Goal: Register for event/course

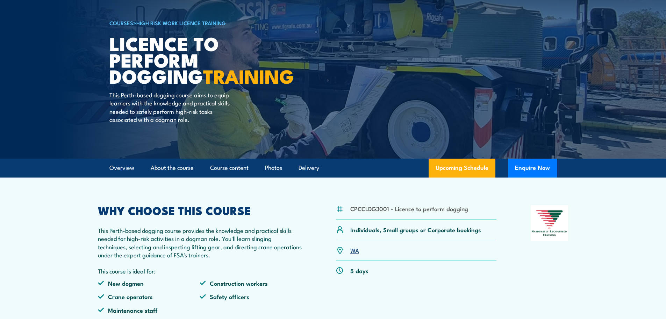
scroll to position [105, 0]
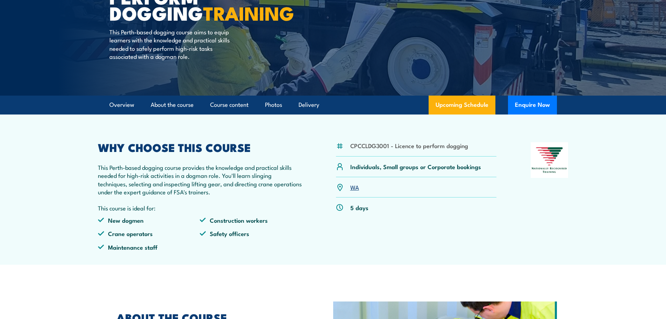
click at [354, 191] on link "WA" at bounding box center [354, 187] width 9 height 8
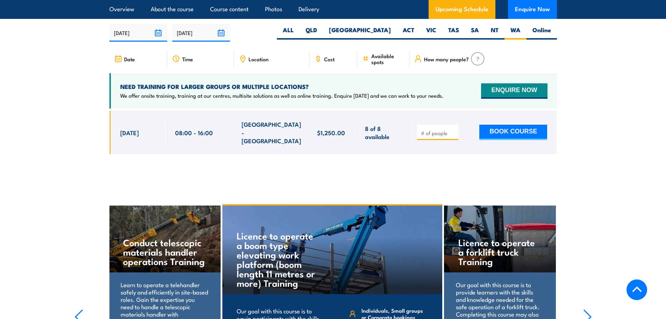
scroll to position [1030, 0]
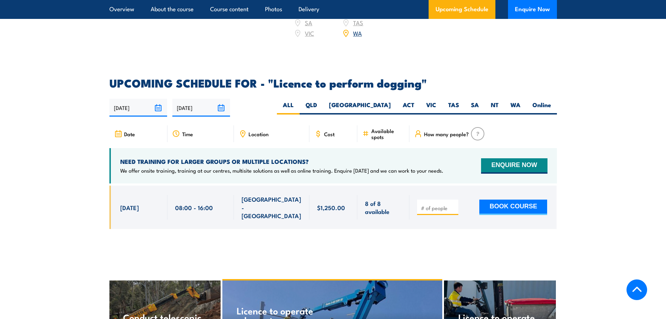
scroll to position [979, 0]
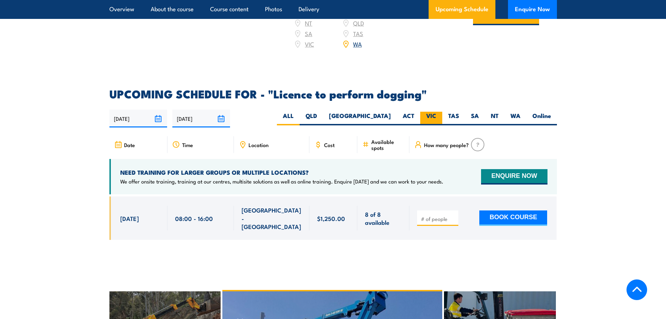
click at [430, 114] on label "VIC" at bounding box center [431, 119] width 22 height 14
click at [436, 114] on input "VIC" at bounding box center [438, 114] width 5 height 5
radio input "true"
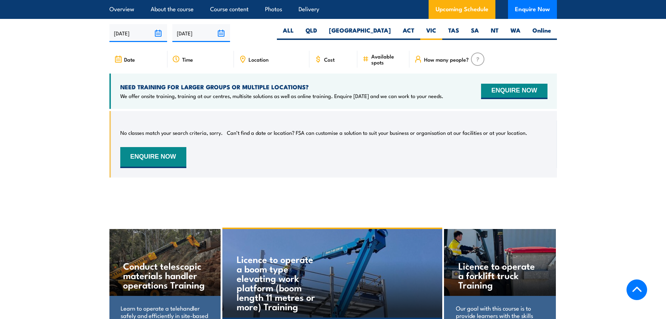
scroll to position [1065, 0]
